Goal: Find specific page/section: Find specific page/section

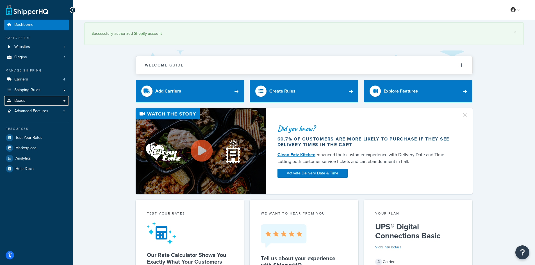
click at [25, 101] on link "Boxes" at bounding box center [36, 101] width 65 height 10
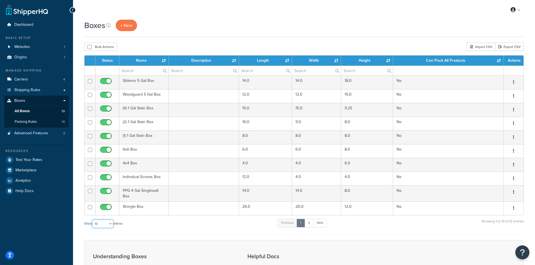
click at [99, 223] on select "10 15 25 50 100 1000" at bounding box center [102, 224] width 21 height 8
select select "50"
click at [93, 220] on select "10 15 25 50 100 1000" at bounding box center [102, 224] width 21 height 8
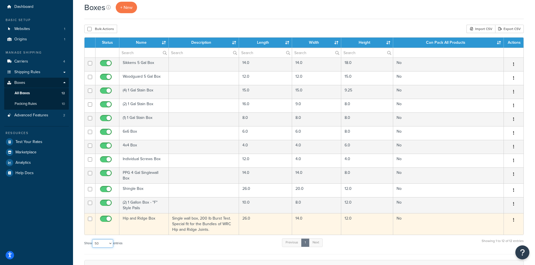
scroll to position [28, 0]
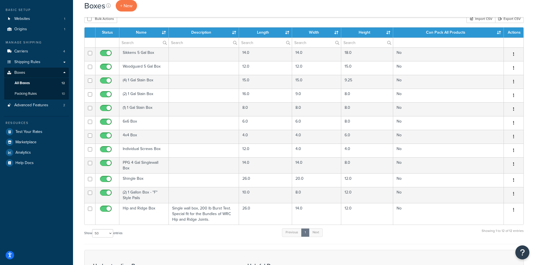
drag, startPoint x: 170, startPoint y: 232, endPoint x: 169, endPoint y: 238, distance: 5.9
click at [169, 238] on div "Show 10 15 25 50 100 1000 entries Previous 1 Next Showing 1 to 12 of 12 entries" at bounding box center [303, 236] width 439 height 17
